Goal: Transaction & Acquisition: Purchase product/service

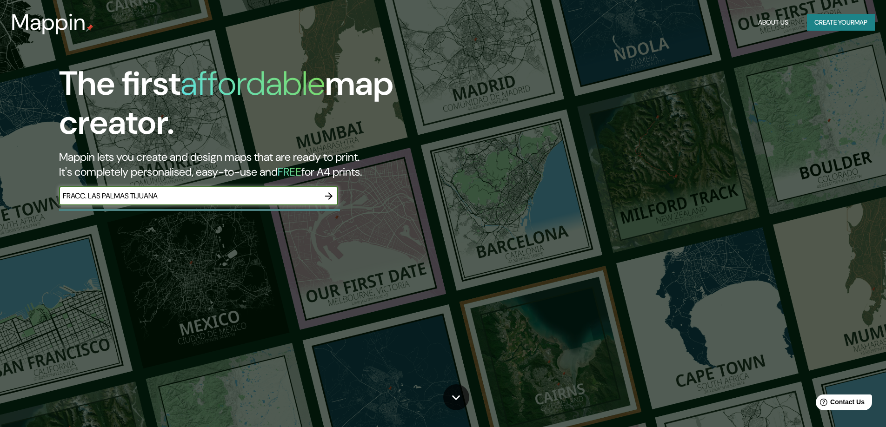
type input "FRACC. LAS PALMAS TIJUANA"
click at [331, 195] on icon "button" at bounding box center [328, 196] width 7 height 7
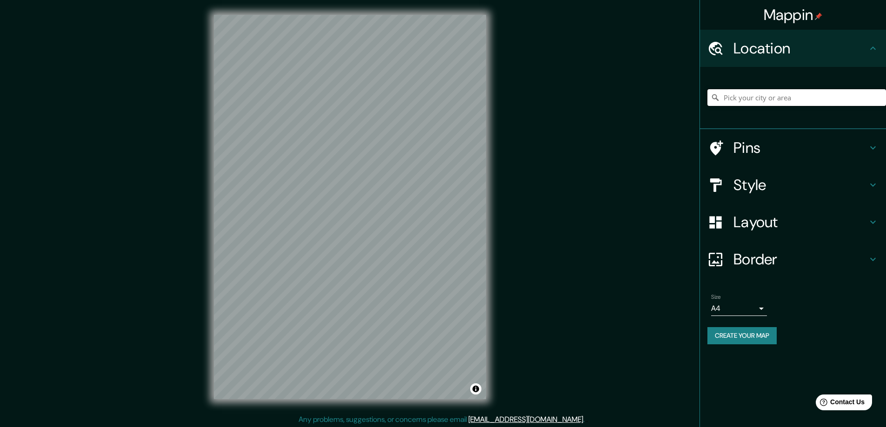
click at [865, 100] on input "Pick your city or area" at bounding box center [796, 97] width 179 height 17
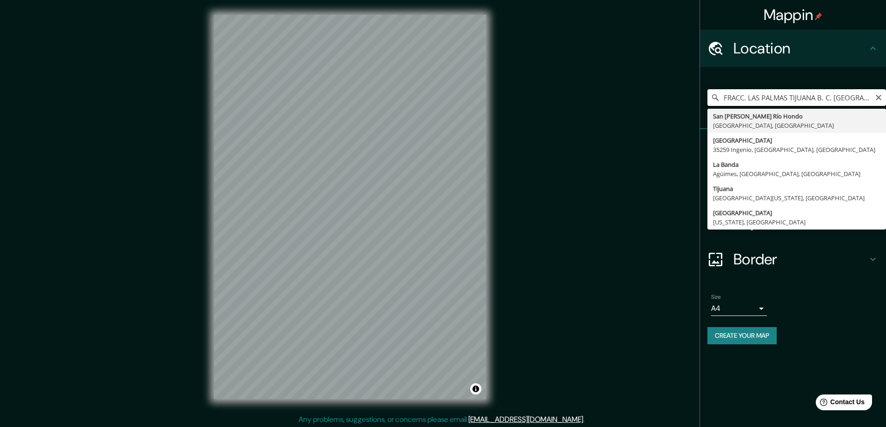
type input "FRACC. LAS PALMAS TIJUANA B. C. MEXICO"
click at [714, 95] on icon at bounding box center [715, 97] width 9 height 9
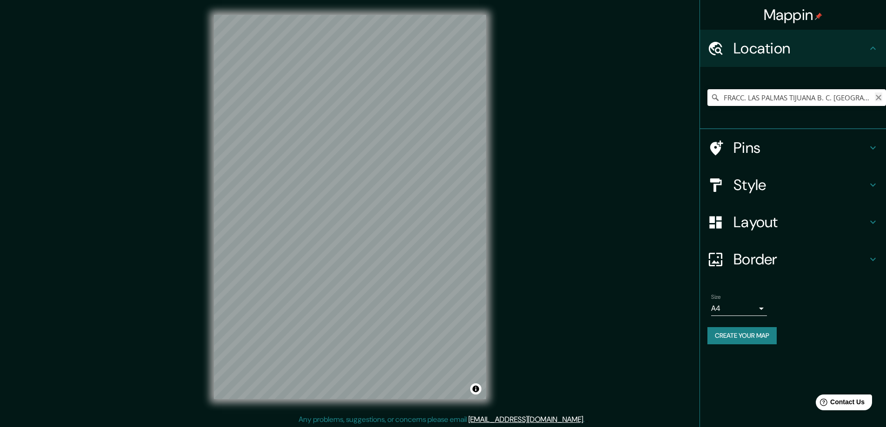
click at [879, 98] on icon "Clear" at bounding box center [878, 97] width 7 height 7
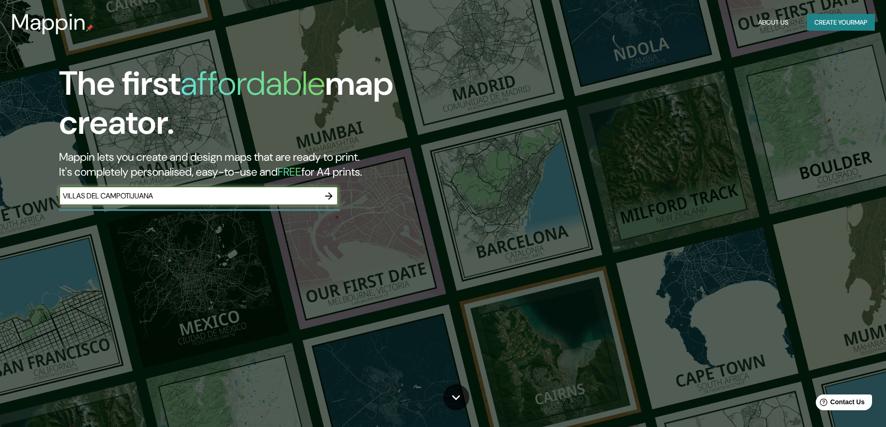
type input "VILLAS DEL CAMPOTIJUANA"
click at [327, 197] on icon "button" at bounding box center [328, 196] width 11 height 11
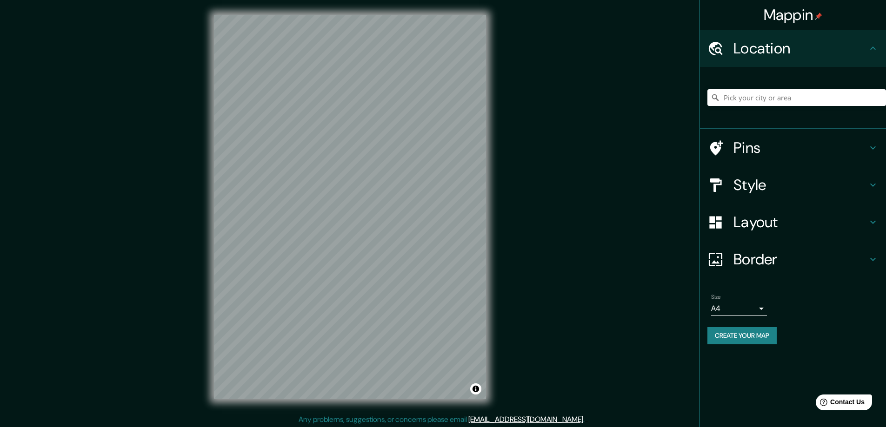
click at [748, 45] on h4 "Location" at bounding box center [800, 48] width 134 height 19
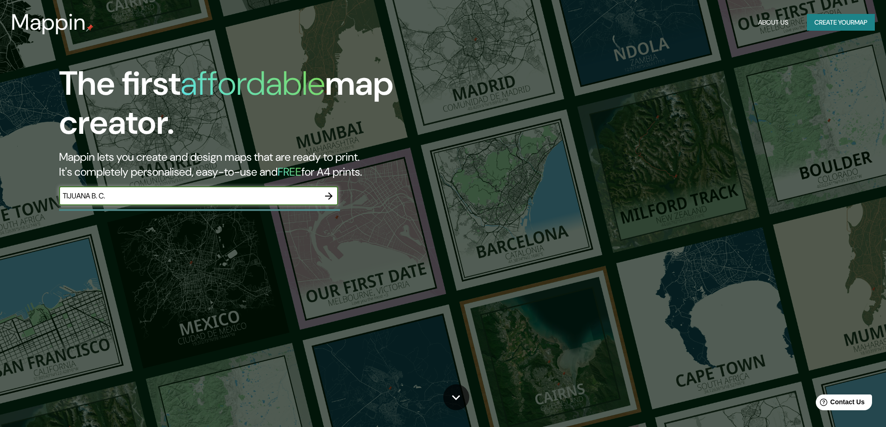
type input "TIJUANA B. C."
click at [326, 193] on icon "button" at bounding box center [328, 196] width 11 height 11
click at [329, 196] on icon "button" at bounding box center [328, 196] width 7 height 7
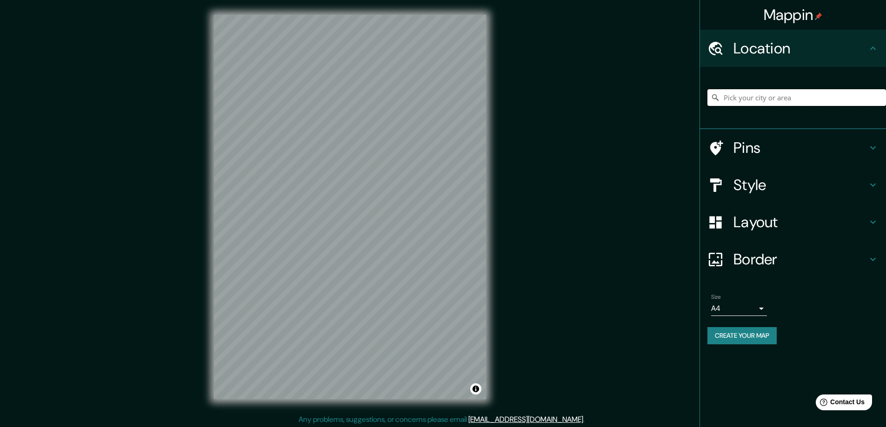
click at [869, 95] on input "Pick your city or area" at bounding box center [796, 97] width 179 height 17
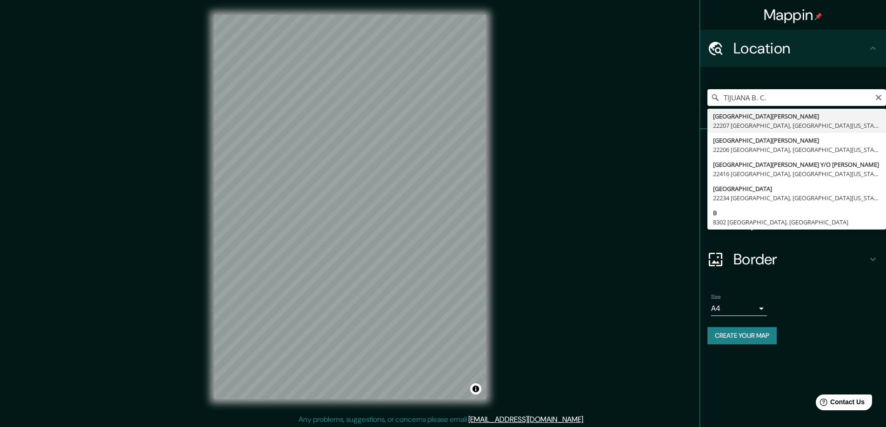
click at [874, 260] on icon at bounding box center [873, 259] width 6 height 3
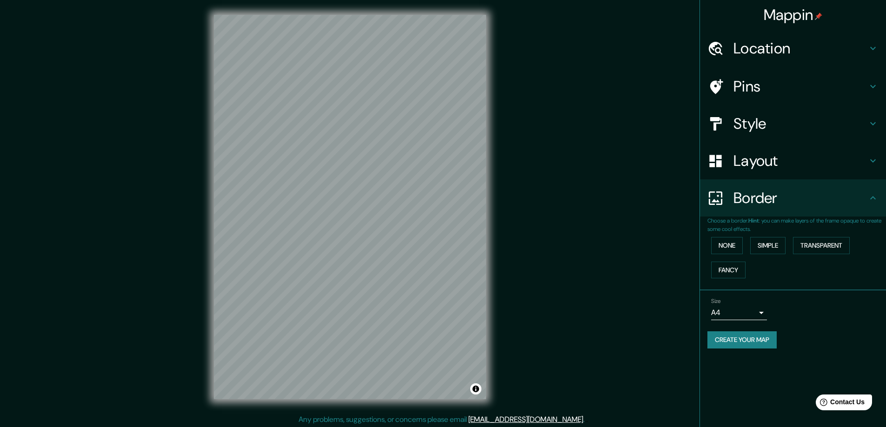
click at [874, 124] on icon at bounding box center [873, 123] width 6 height 3
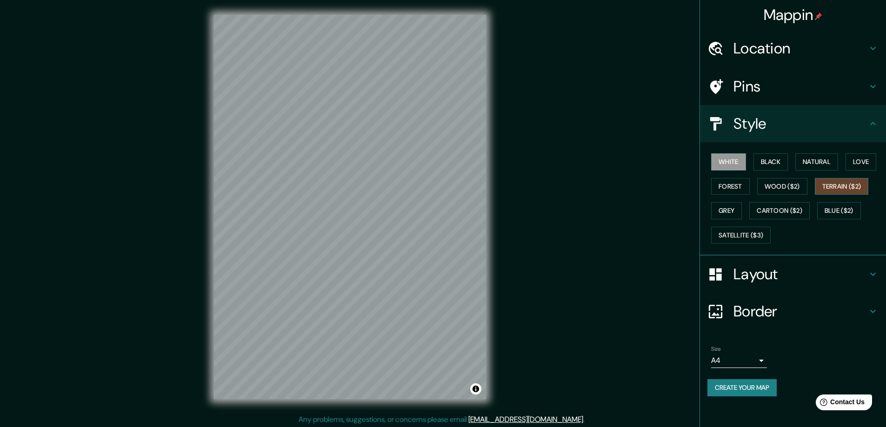
click at [827, 186] on button "Terrain ($2)" at bounding box center [842, 186] width 54 height 17
click at [813, 161] on button "Natural" at bounding box center [816, 161] width 43 height 17
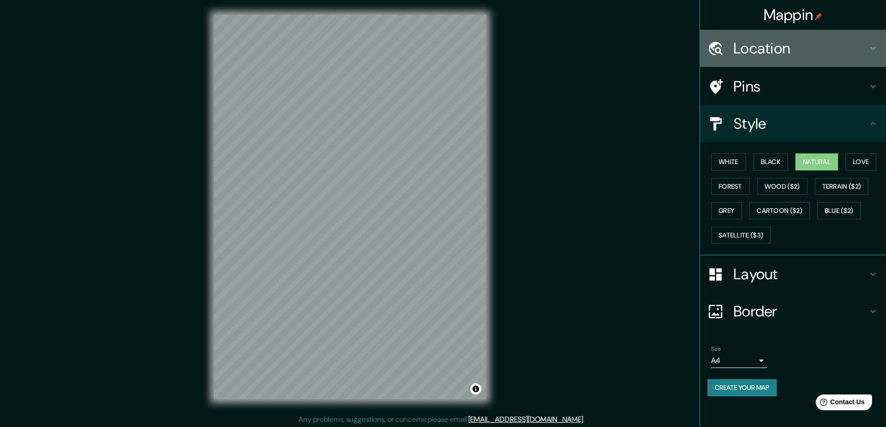
click at [765, 47] on h4 "Location" at bounding box center [800, 48] width 134 height 19
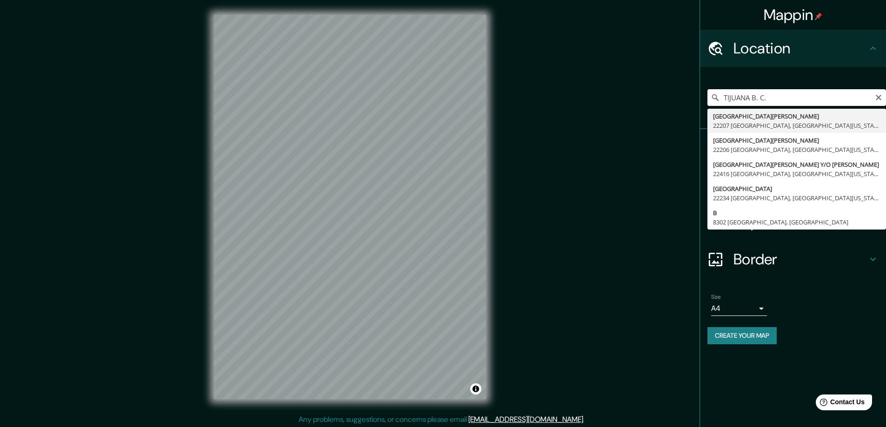
click at [861, 95] on input "TIJUANA B. C." at bounding box center [796, 97] width 179 height 17
type input "[GEOGRAPHIC_DATA][PERSON_NAME] [GEOGRAPHIC_DATA], [GEOGRAPHIC_DATA][US_STATE], …"
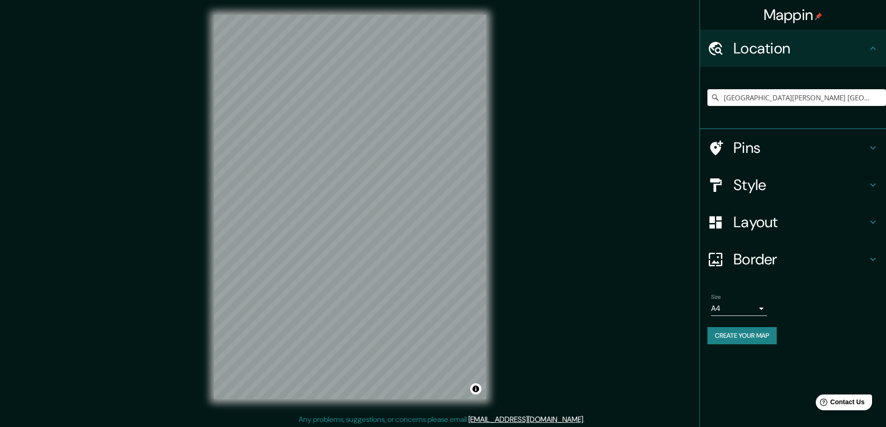
click at [870, 182] on icon at bounding box center [872, 185] width 11 height 11
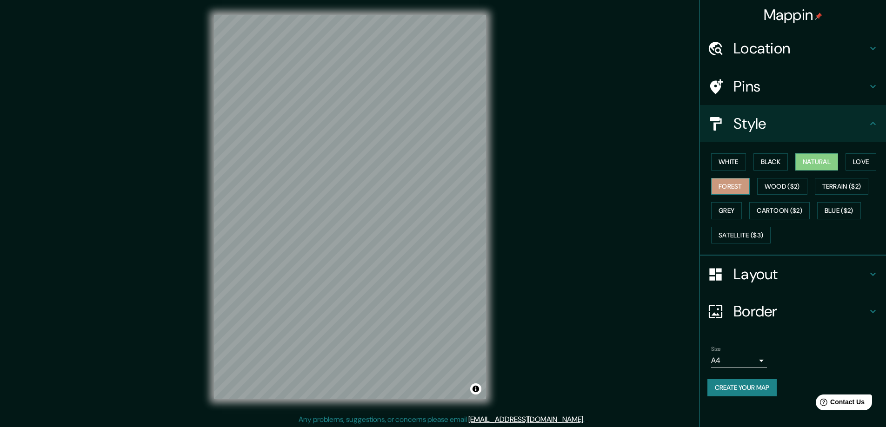
click at [733, 184] on button "Forest" at bounding box center [730, 186] width 39 height 17
click at [766, 184] on button "Wood ($2)" at bounding box center [782, 186] width 50 height 17
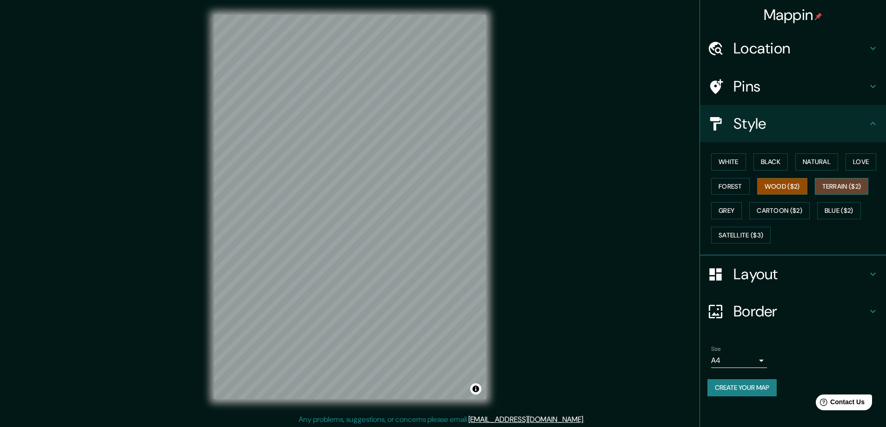
click at [826, 184] on button "Terrain ($2)" at bounding box center [842, 186] width 54 height 17
click at [722, 207] on button "Grey" at bounding box center [726, 210] width 31 height 17
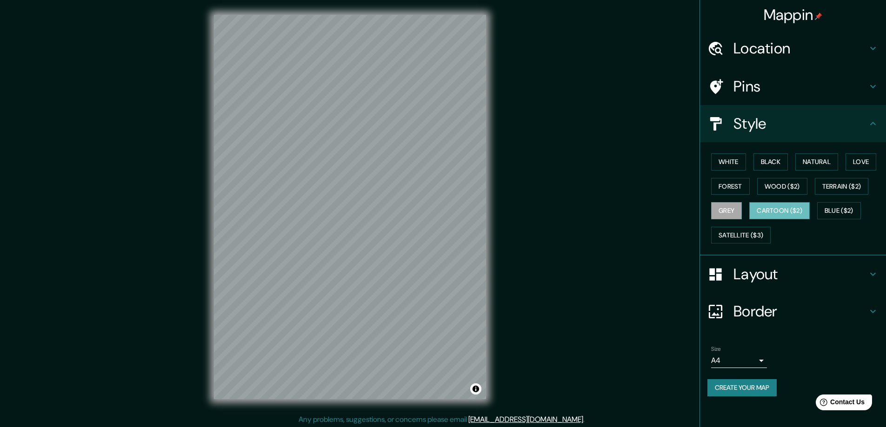
click at [774, 207] on button "Cartoon ($2)" at bounding box center [779, 210] width 60 height 17
click at [830, 206] on button "Blue ($2)" at bounding box center [839, 210] width 44 height 17
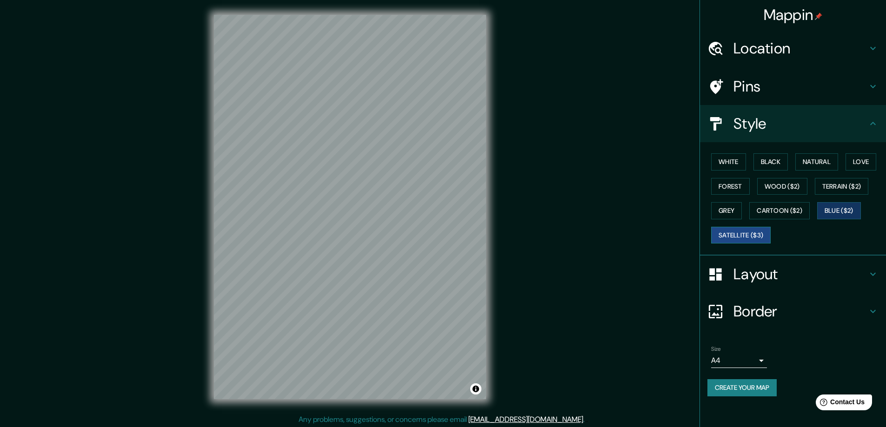
click at [742, 235] on button "Satellite ($3)" at bounding box center [741, 235] width 60 height 17
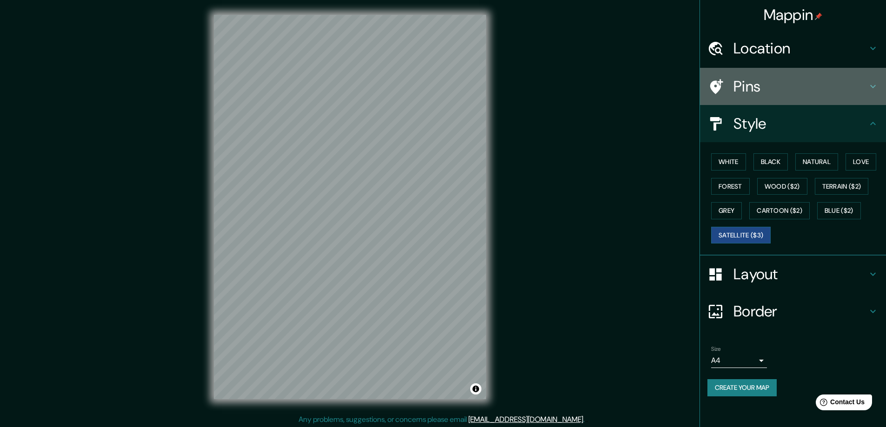
click at [751, 85] on h4 "Pins" at bounding box center [800, 86] width 134 height 19
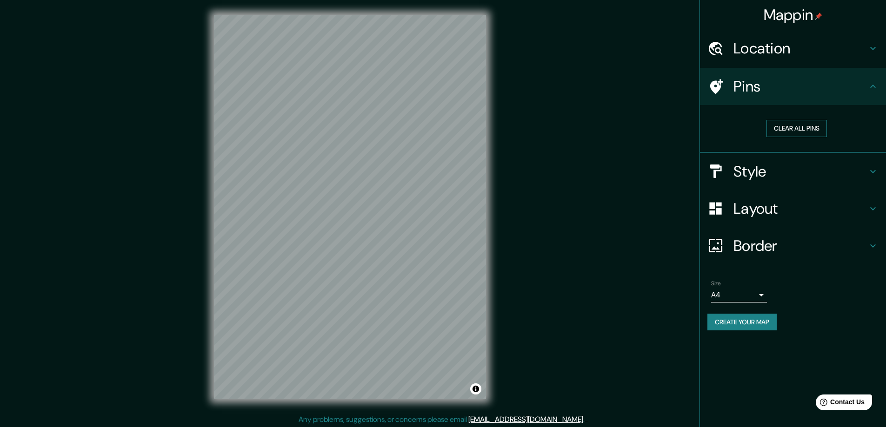
click at [798, 127] on button "Clear all pins" at bounding box center [796, 128] width 60 height 17
click at [801, 129] on button "Clear all pins" at bounding box center [796, 128] width 60 height 17
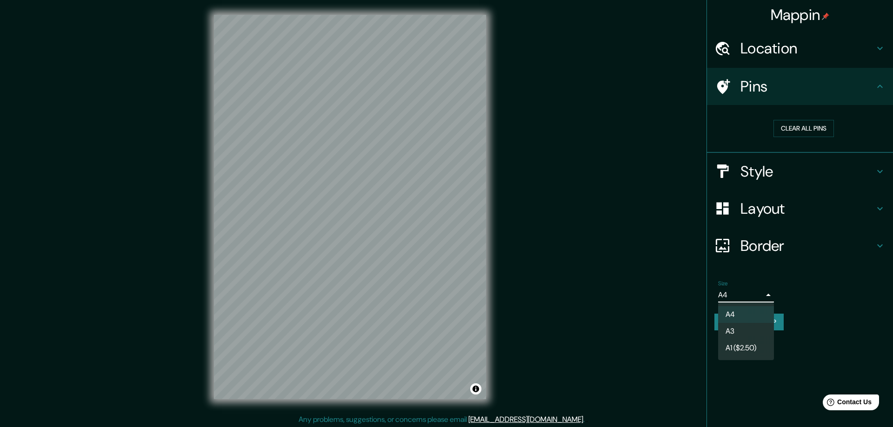
click at [761, 296] on body "Mappin Location [GEOGRAPHIC_DATA][PERSON_NAME] [GEOGRAPHIC_DATA], [GEOGRAPHIC_D…" at bounding box center [446, 213] width 893 height 427
click at [738, 328] on li "A3" at bounding box center [746, 331] width 56 height 17
type input "a4"
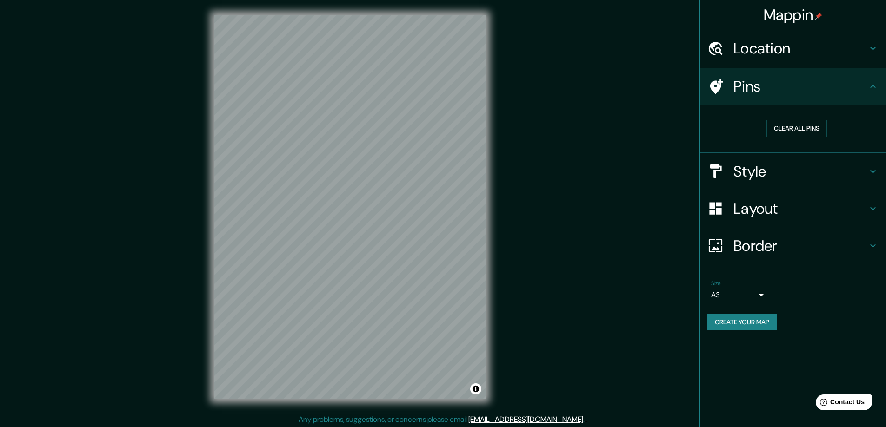
click at [805, 285] on div "Size A3 a4" at bounding box center [792, 292] width 171 height 30
click at [745, 322] on button "Create your map" at bounding box center [741, 322] width 69 height 17
